Goal: Information Seeking & Learning: Learn about a topic

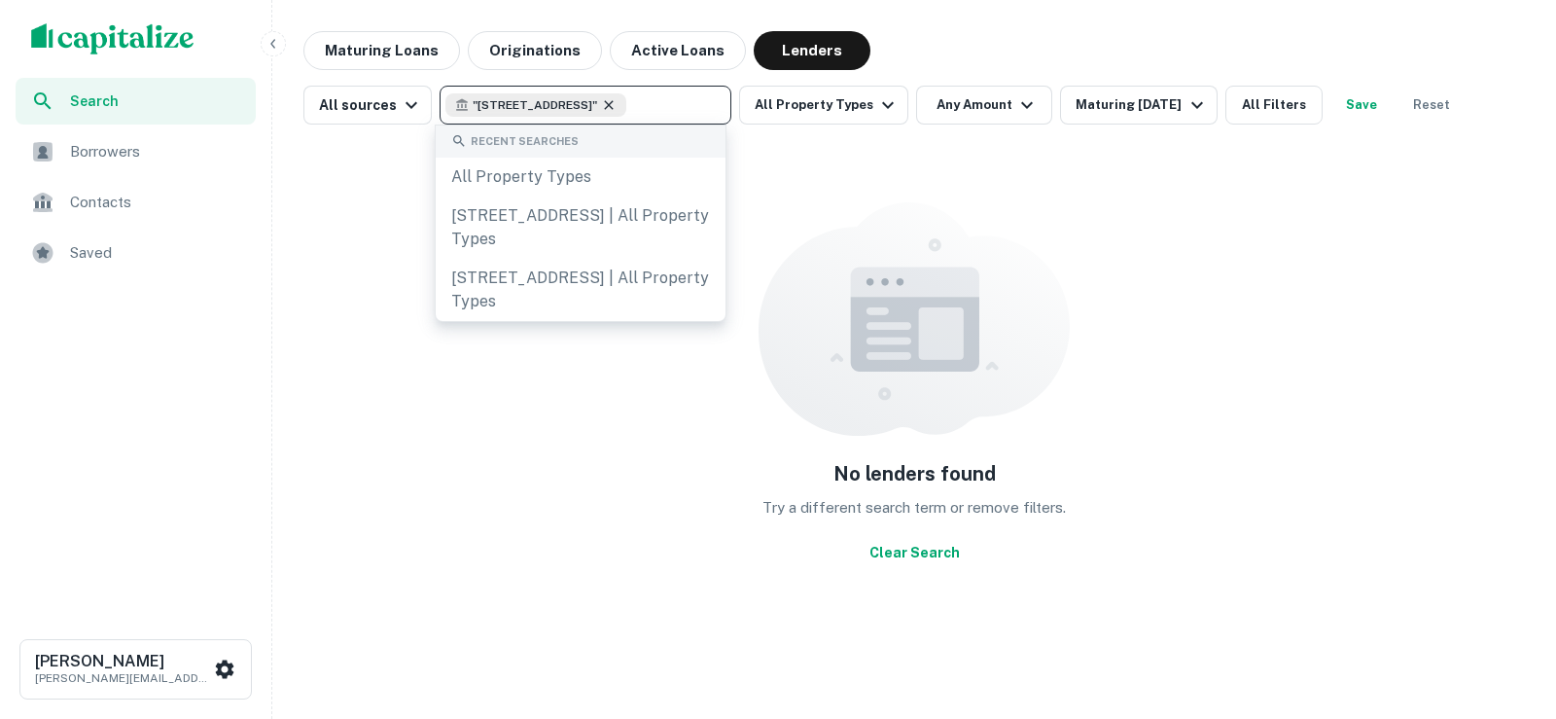
click at [617, 104] on icon at bounding box center [609, 105] width 16 height 16
click at [620, 106] on input "text" at bounding box center [583, 104] width 277 height 27
type input "**********"
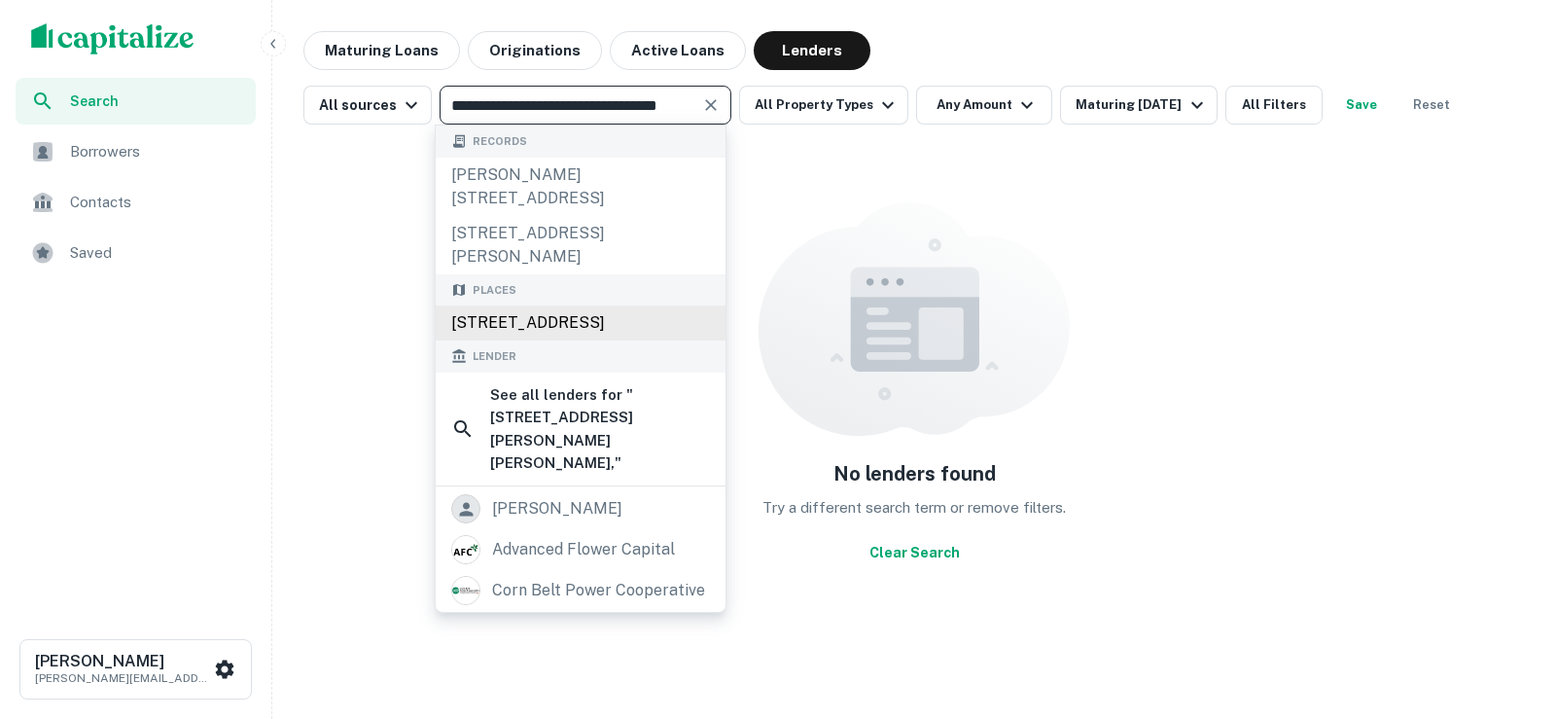
click at [572, 311] on div "[STREET_ADDRESS]" at bounding box center [581, 322] width 290 height 35
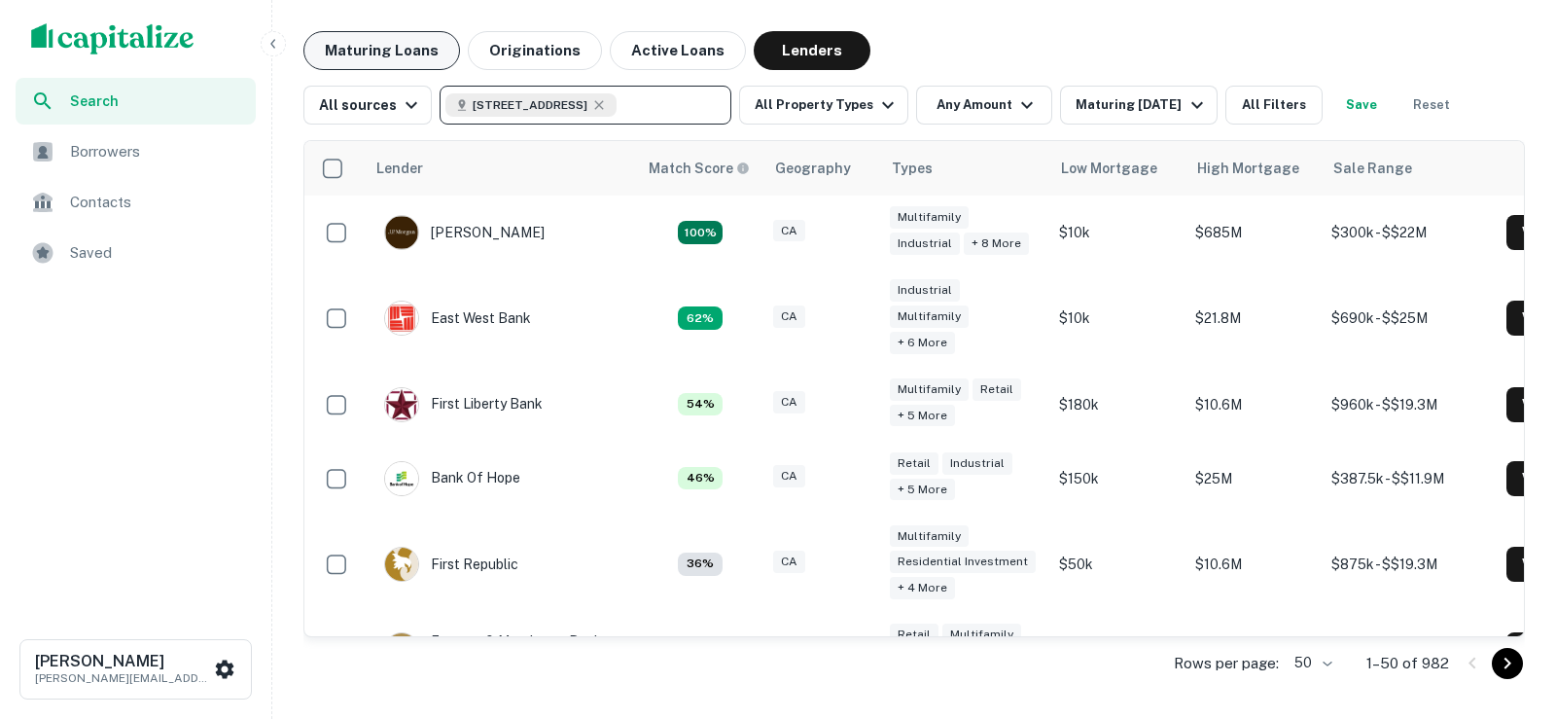
click at [405, 59] on button "Maturing Loans" at bounding box center [381, 50] width 157 height 39
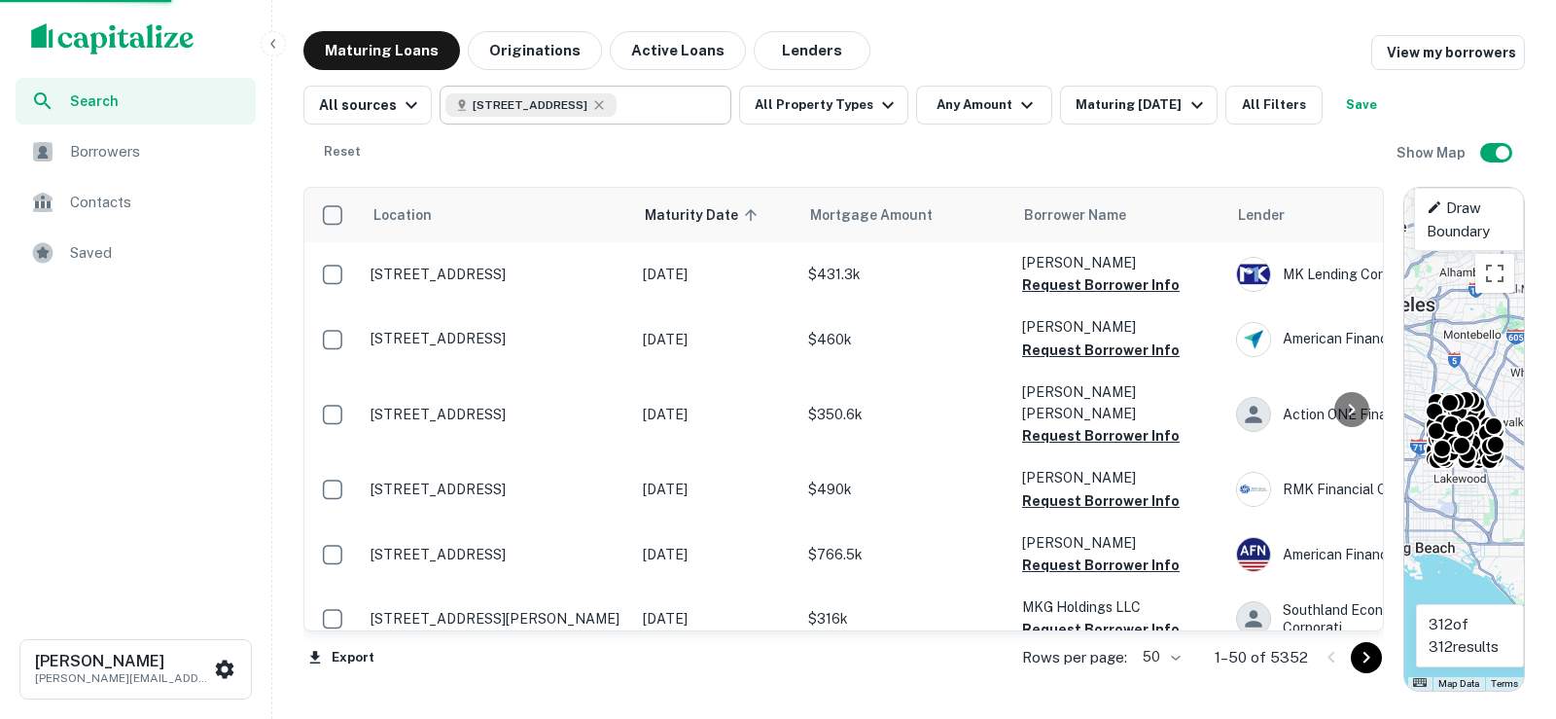
click at [643, 101] on div "[STREET_ADDRESS] ​" at bounding box center [586, 105] width 292 height 39
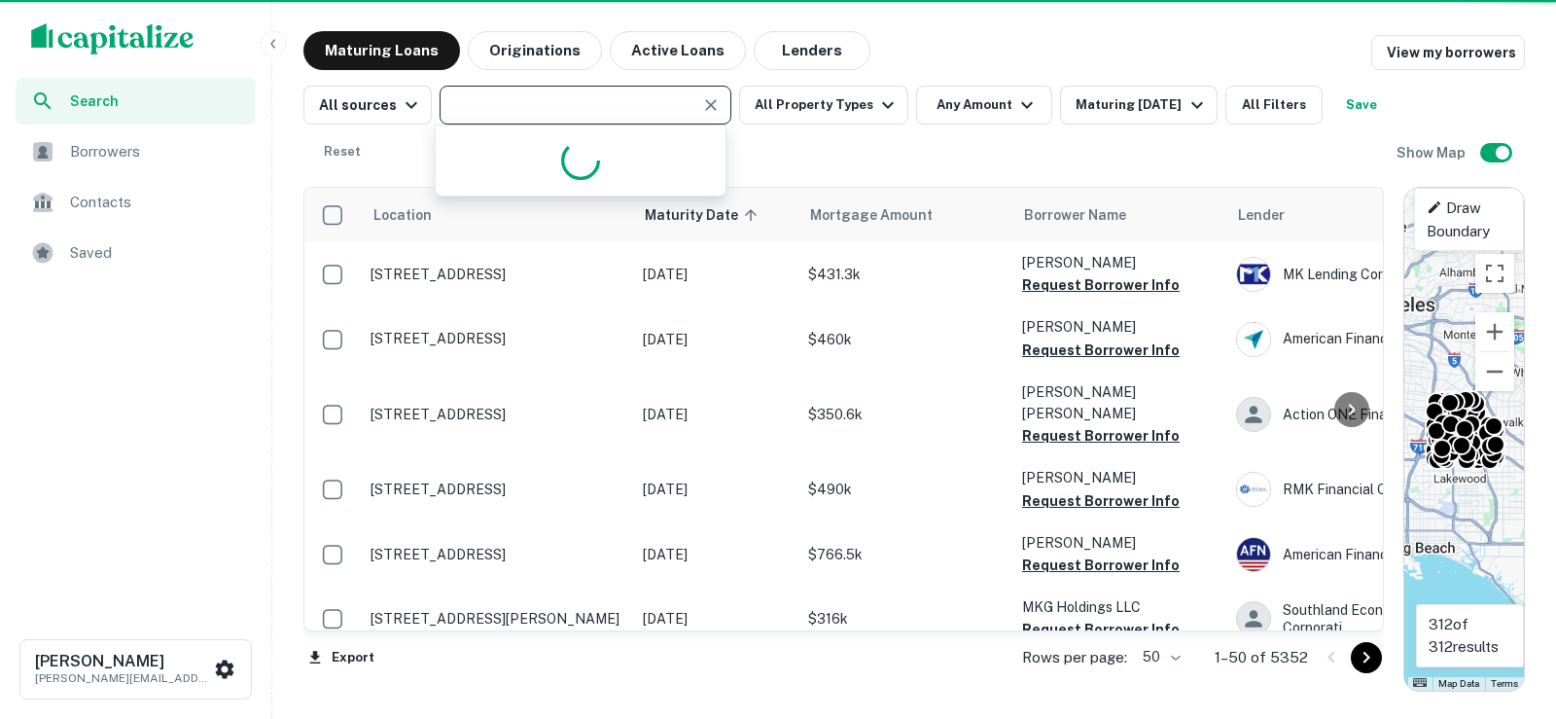
type input "**********"
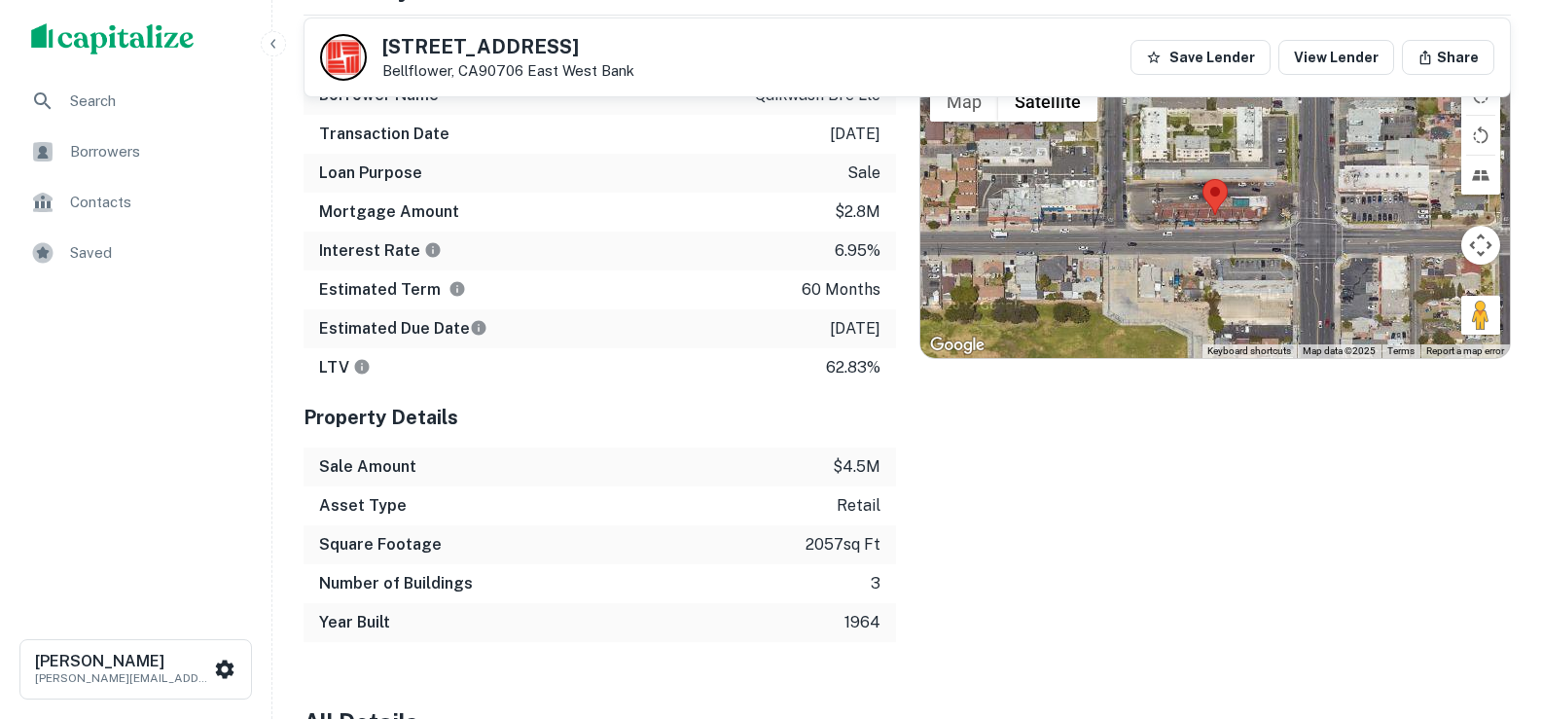
scroll to position [1556, 0]
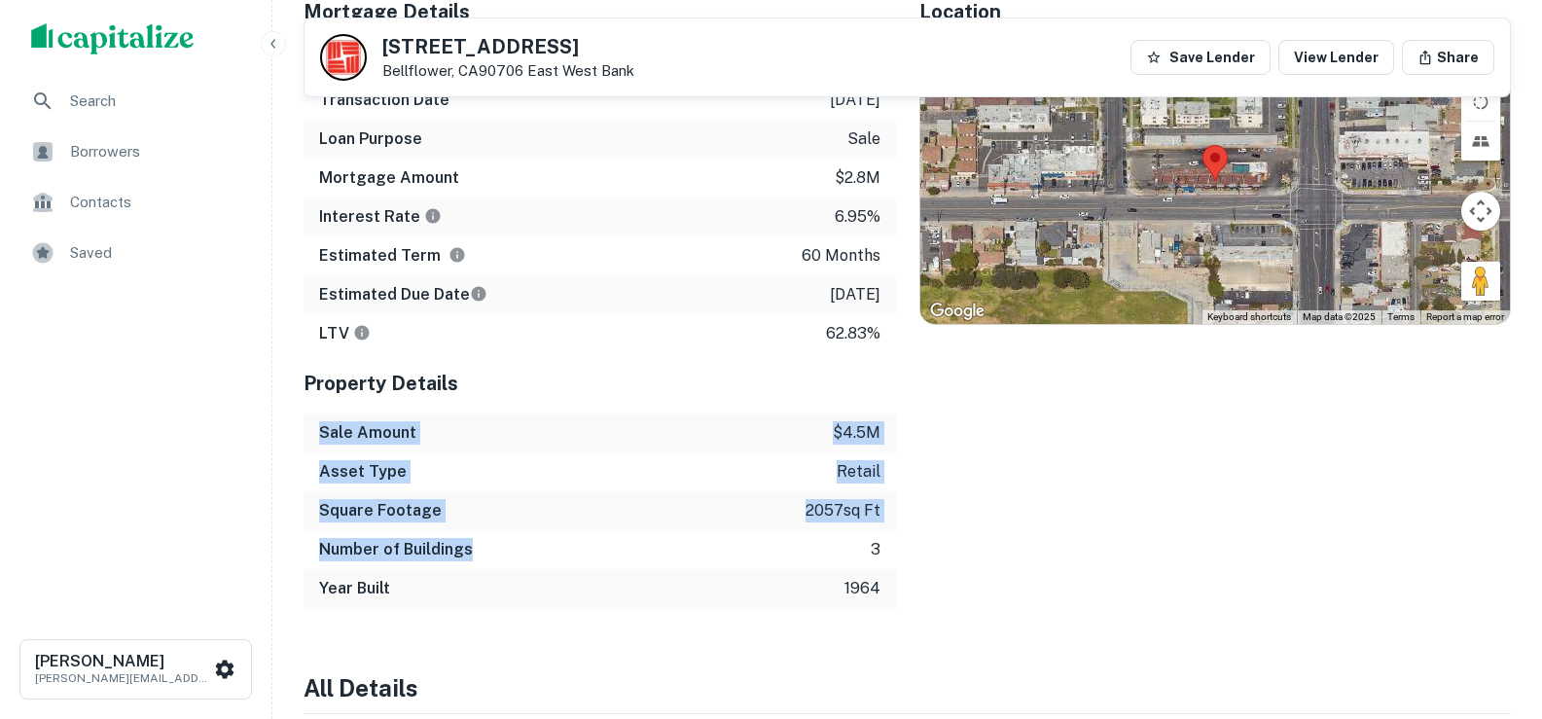
drag, startPoint x: 513, startPoint y: 485, endPoint x: 577, endPoint y: 506, distance: 67.4
click at [577, 506] on div "Property Details Sale Amount $4.5m Asset Type retail Square Footage 2057 sq ft …" at bounding box center [599, 480] width 592 height 255
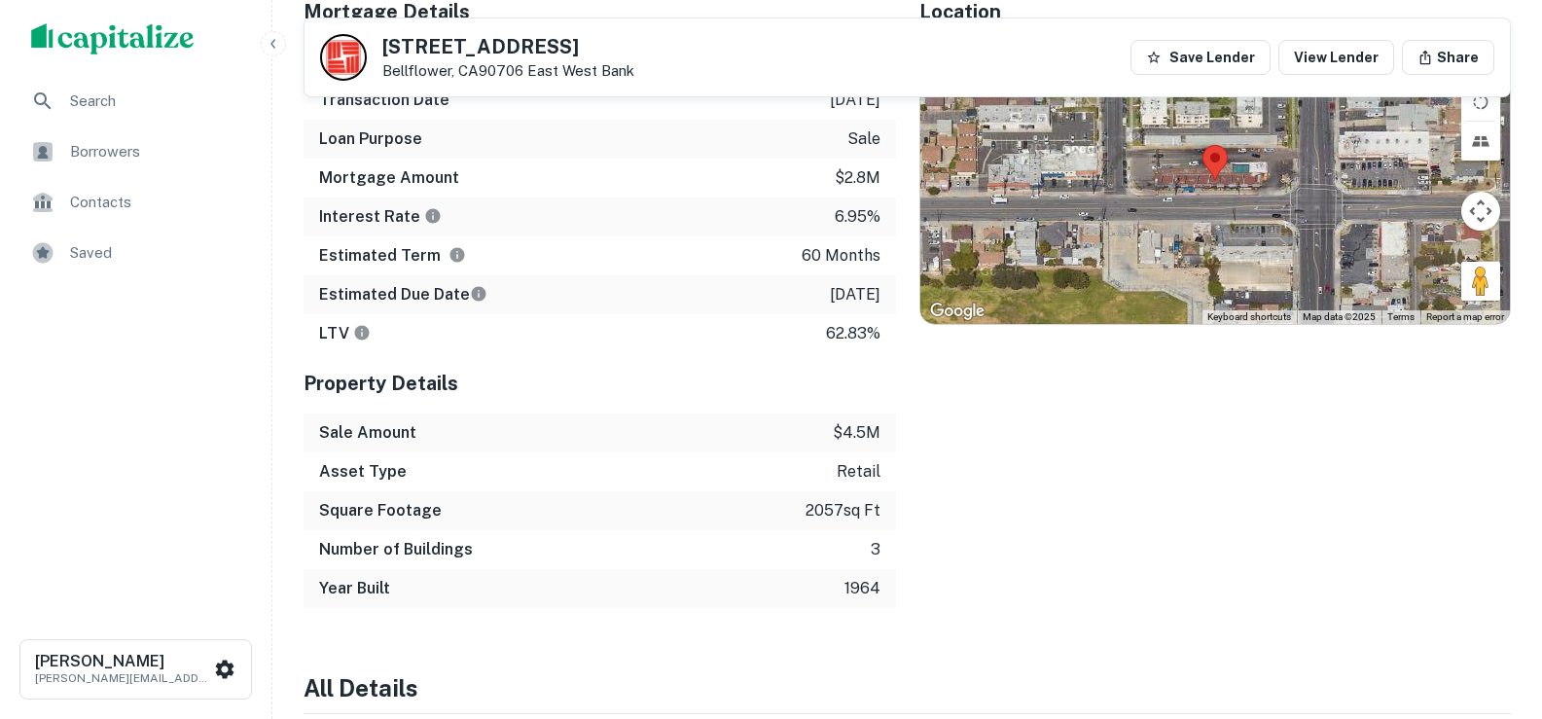
click at [871, 569] on div "Year Built 1964" at bounding box center [599, 588] width 592 height 39
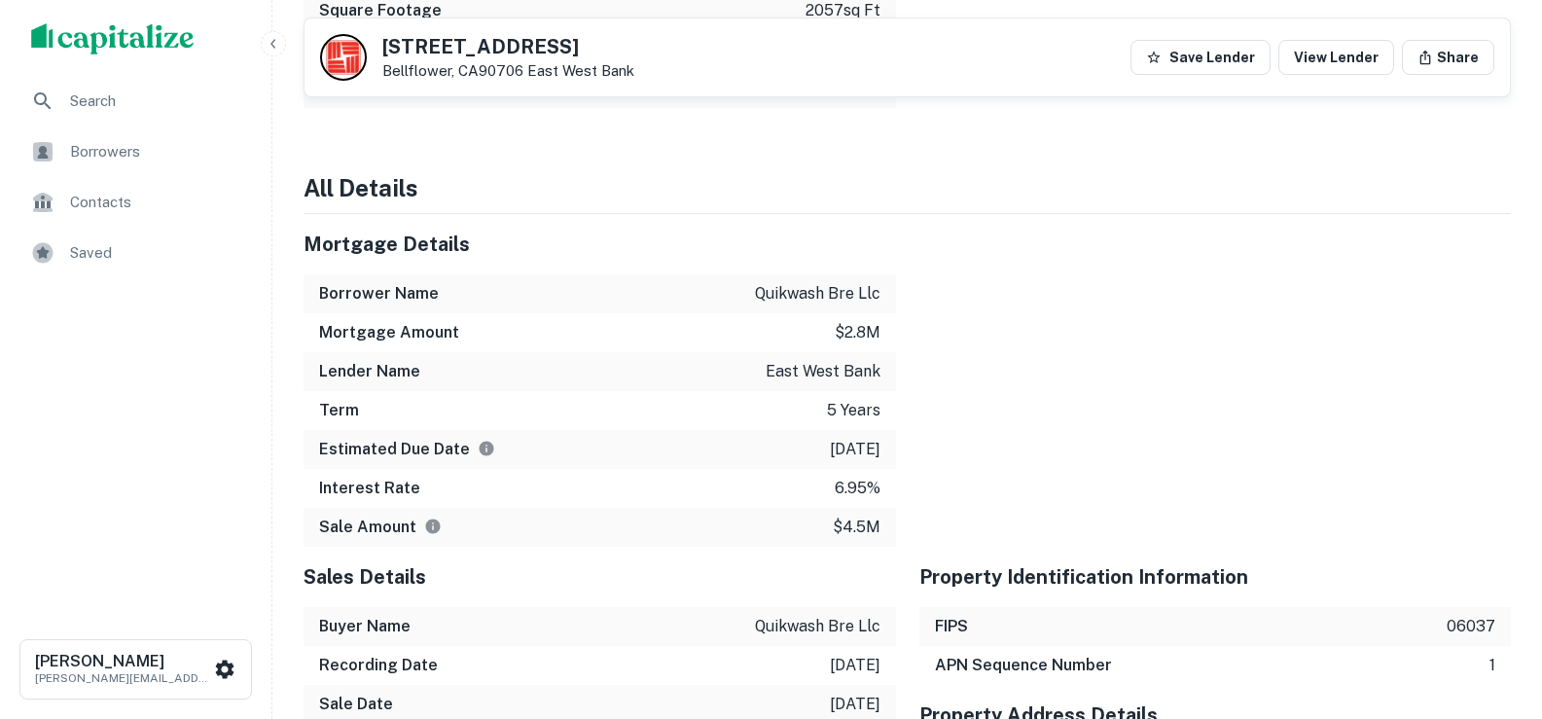
scroll to position [2042, 0]
